Goal: Task Accomplishment & Management: Manage account settings

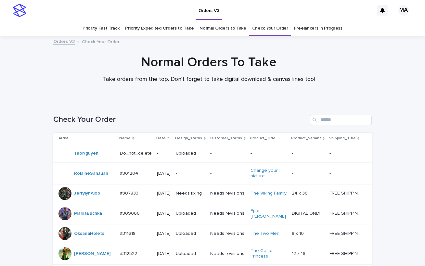
scroll to position [404, 0]
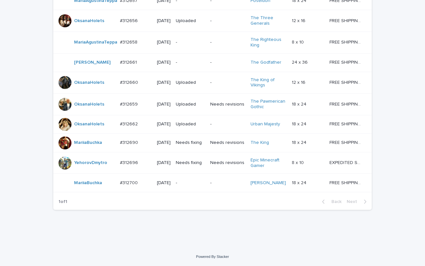
click at [190, 188] on div "-" at bounding box center [190, 183] width 29 height 11
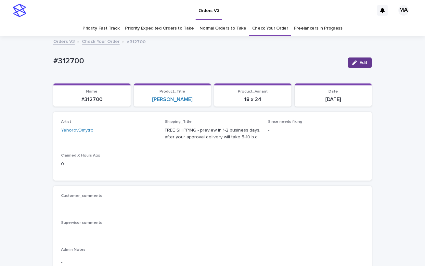
click at [359, 61] on span "Edit" at bounding box center [363, 62] width 8 height 5
click at [143, 133] on icon at bounding box center [144, 133] width 6 height 6
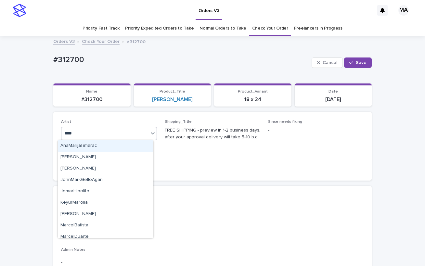
type input "*****"
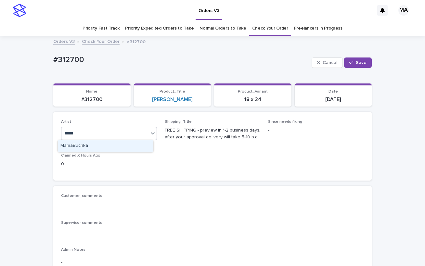
click at [106, 147] on div "MariiaBuchka" at bounding box center [105, 145] width 95 height 11
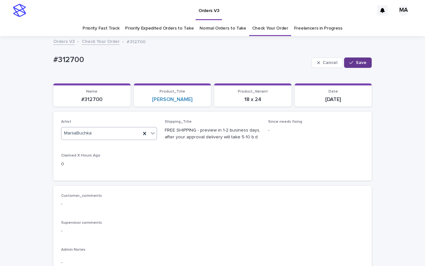
click at [358, 61] on span "Save" at bounding box center [360, 62] width 11 height 5
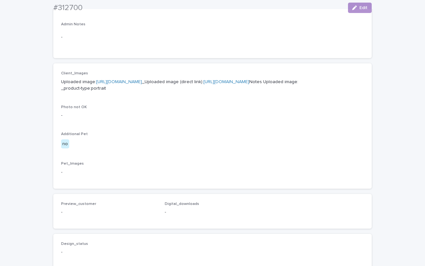
scroll to position [227, 0]
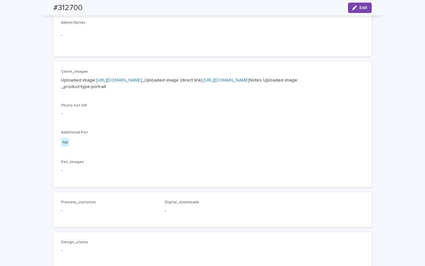
click at [142, 79] on link "https://cdn.shopify.com-uploadkit.app/s/files/1/0033/4807/0511/files/download.h…" at bounding box center [119, 80] width 46 height 5
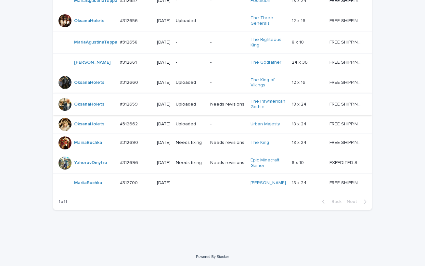
scroll to position [425, 0]
click at [371, 255] on div "Powered By Stacker" at bounding box center [212, 257] width 425 height 6
